Goal: Task Accomplishment & Management: Manage account settings

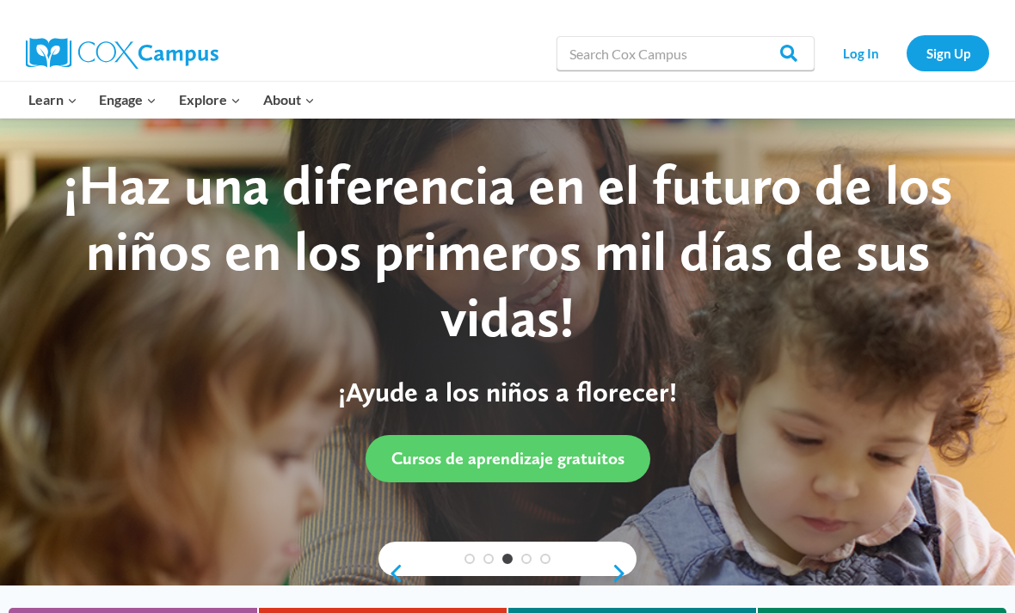
click at [862, 69] on link "Log In" at bounding box center [860, 52] width 75 height 35
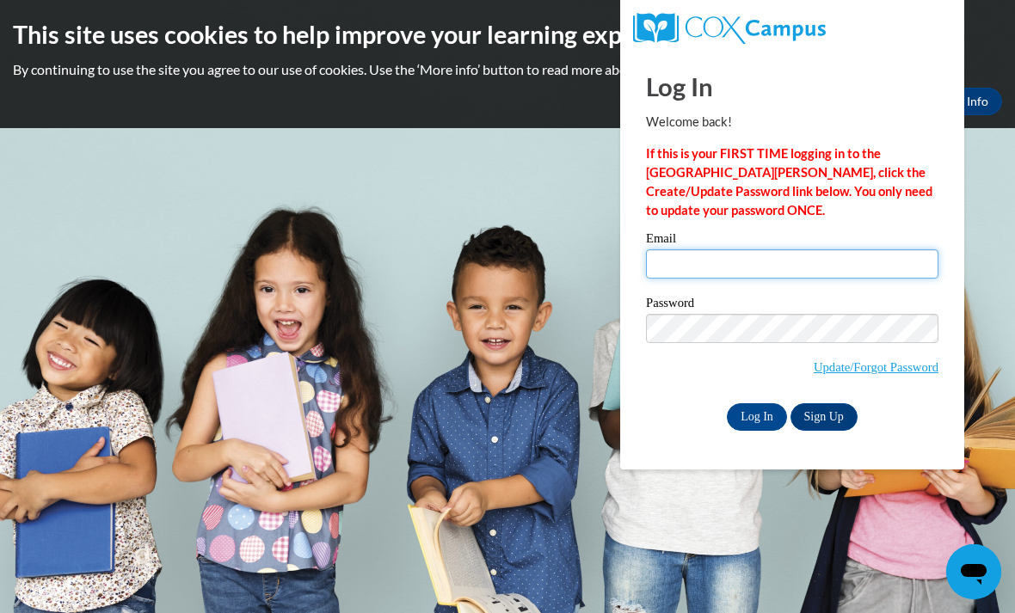
click at [718, 271] on input "Email" at bounding box center [792, 263] width 292 height 29
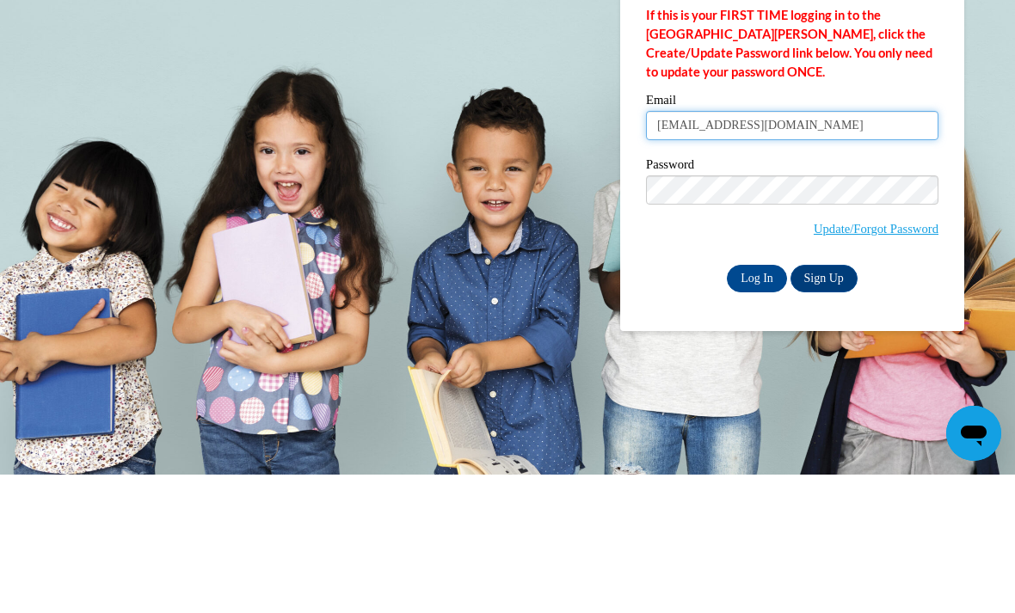
type input "[EMAIL_ADDRESS][DOMAIN_NAME]"
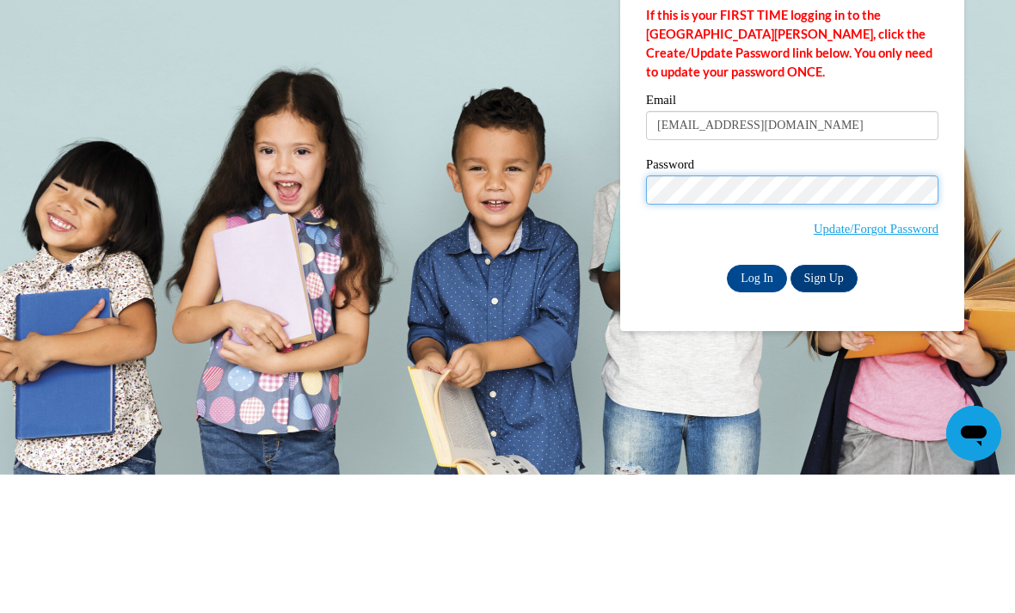
click at [757, 403] on input "Log In" at bounding box center [757, 417] width 60 height 28
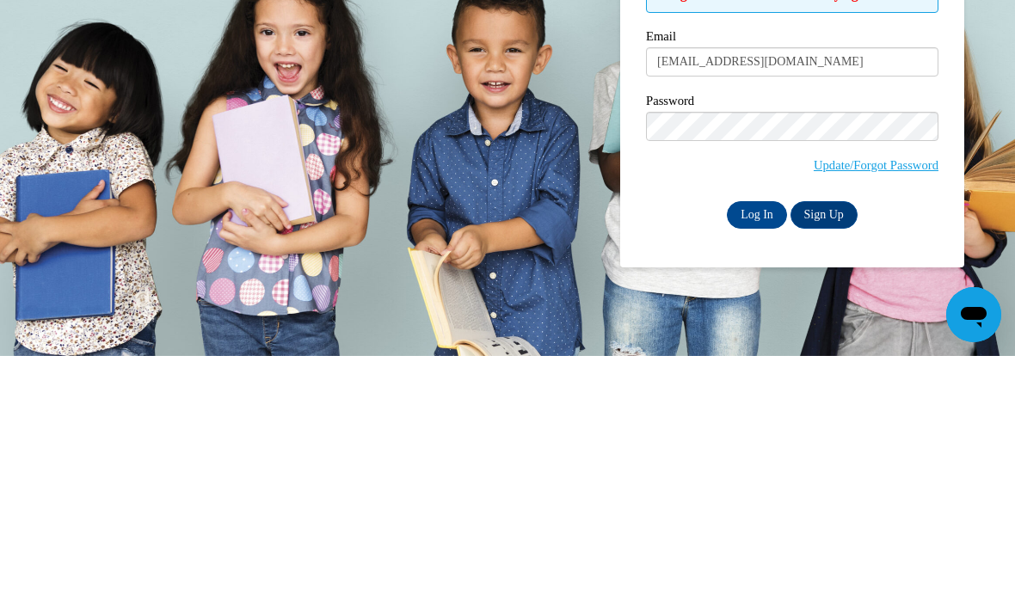
click at [765, 458] on input "Log In" at bounding box center [757, 472] width 60 height 28
click at [769, 458] on input "Log In" at bounding box center [757, 472] width 60 height 28
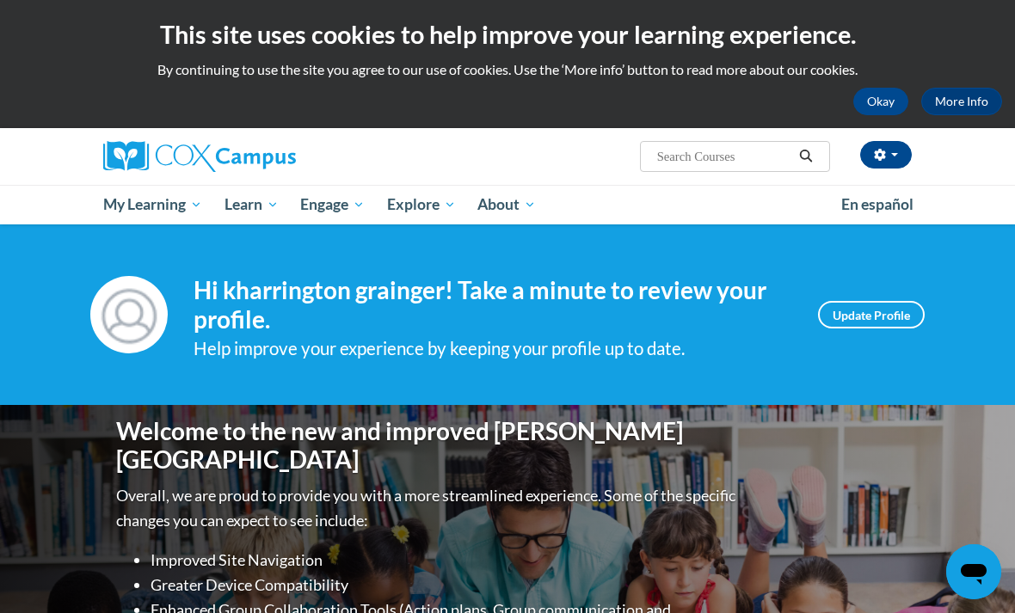
click at [0, 0] on span "My Course Progress" at bounding box center [0, 0] width 0 height 0
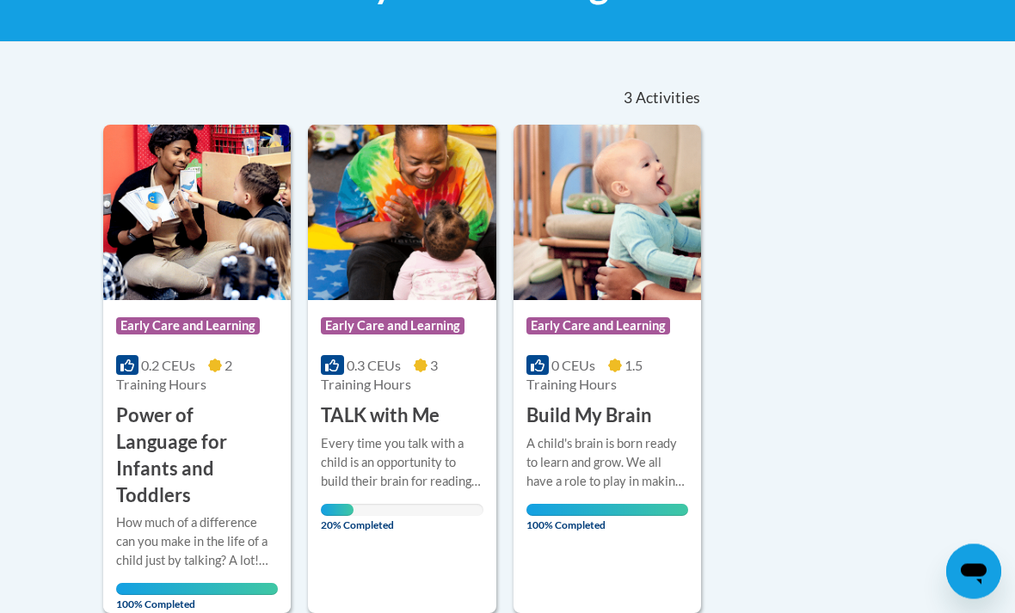
scroll to position [318, 0]
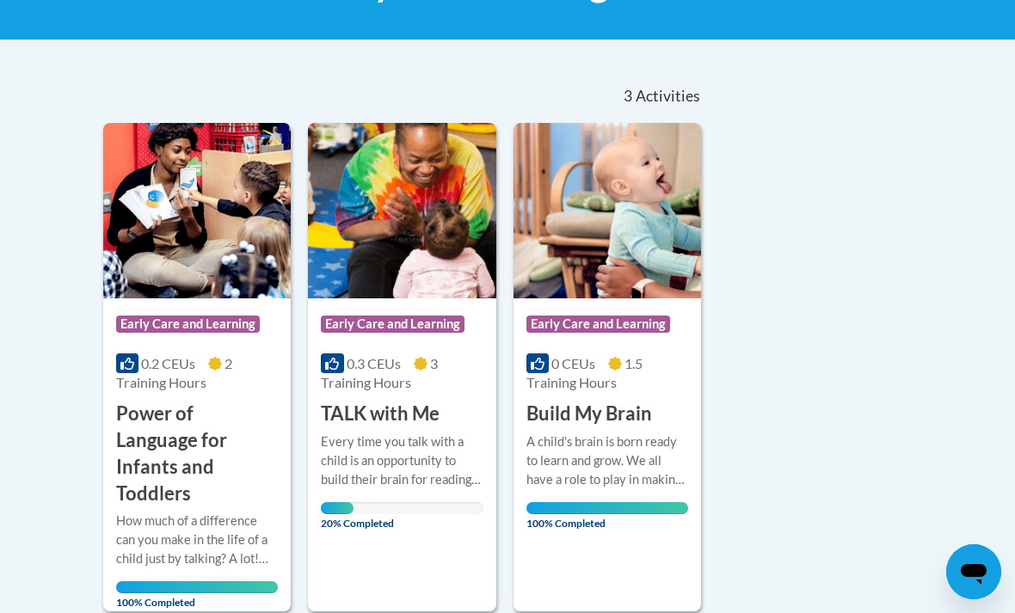
click at [398, 433] on div "Every time you talk with a child is an opportunity to build their brain for rea…" at bounding box center [402, 461] width 162 height 57
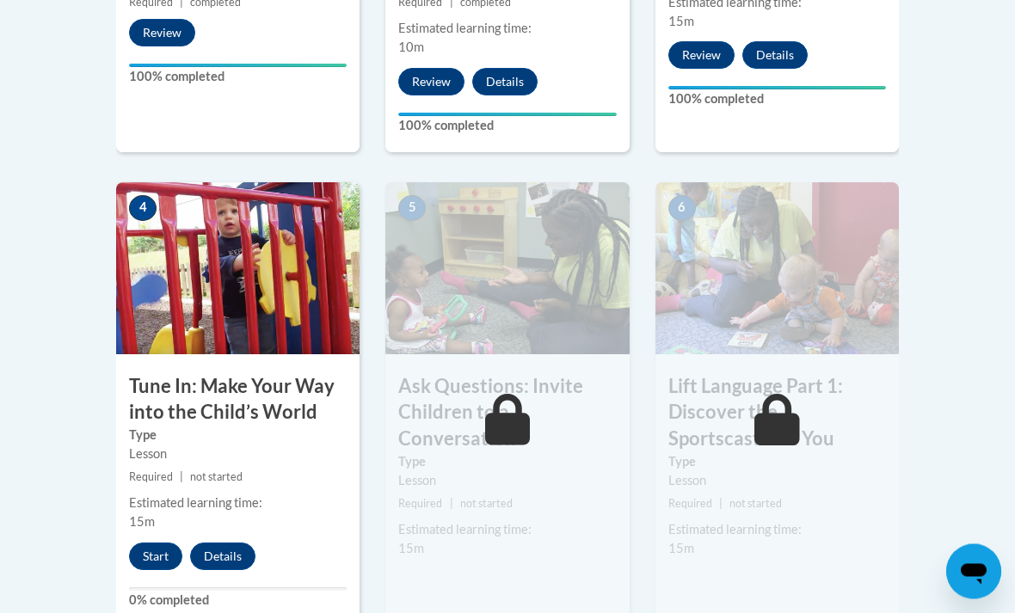
click at [153, 559] on button "Start" at bounding box center [155, 557] width 53 height 28
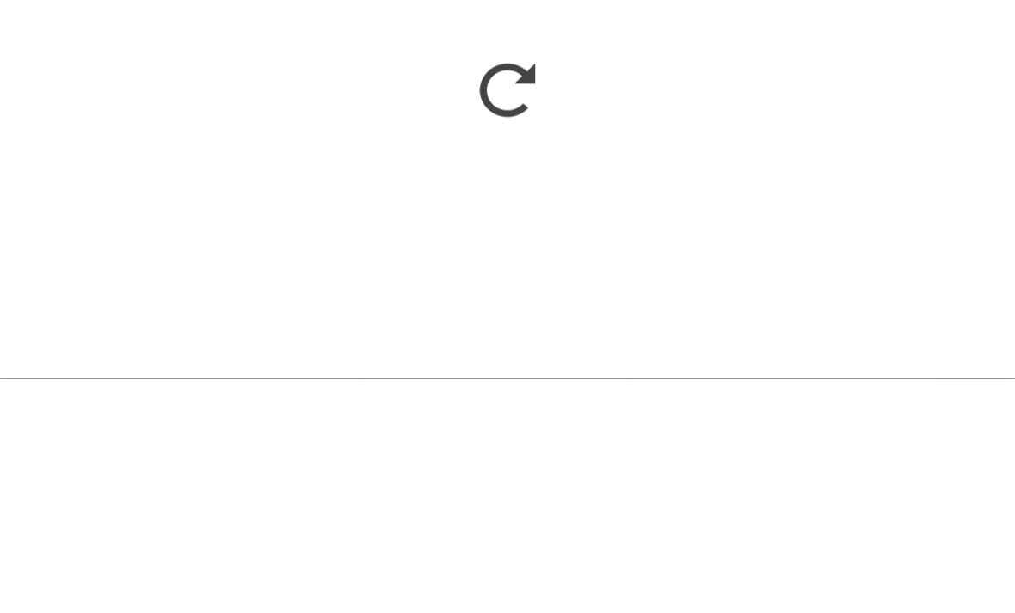
scroll to position [1104, 0]
